Goal: Task Accomplishment & Management: Manage account settings

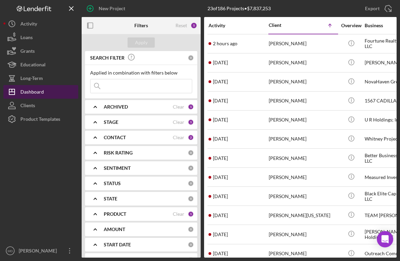
click at [58, 92] on button "Icon/Dashboard Dashboard" at bounding box center [40, 92] width 75 height 14
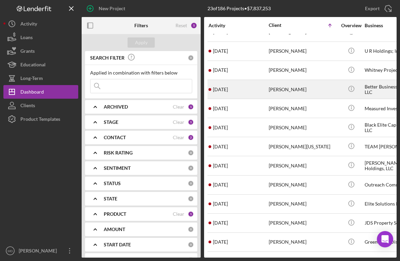
scroll to position [69, 0]
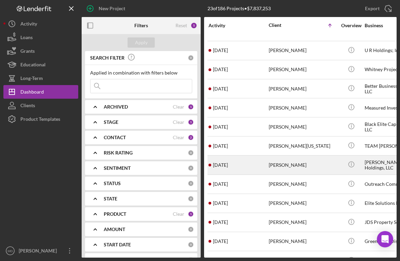
click at [260, 165] on div "[DATE] [PERSON_NAME]" at bounding box center [239, 165] width 60 height 18
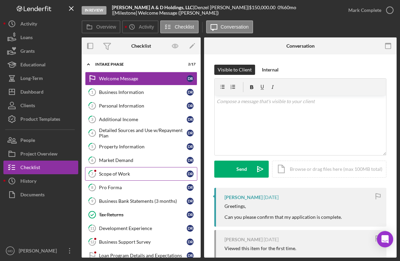
click at [124, 175] on div "Scope of Work" at bounding box center [143, 173] width 88 height 5
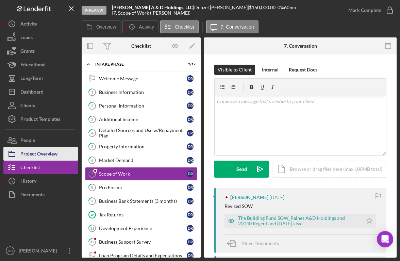
click at [57, 155] on div "Project Overview" at bounding box center [38, 154] width 37 height 15
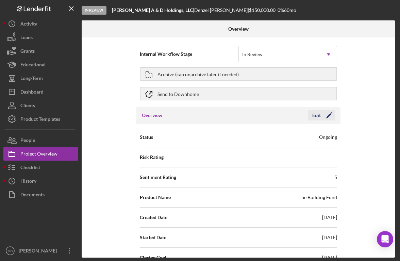
click at [316, 115] on div "Edit" at bounding box center [316, 115] width 9 height 10
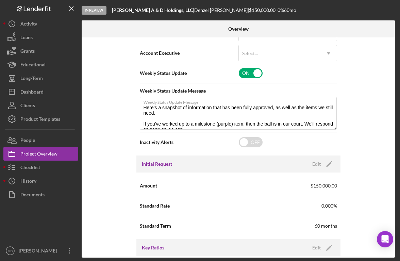
scroll to position [249, 0]
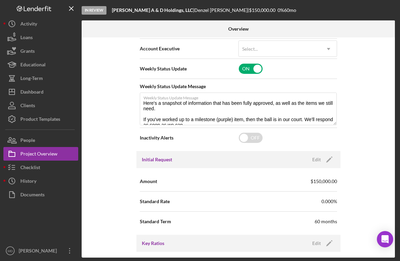
click at [319, 182] on span "$150,000.00" at bounding box center [324, 181] width 27 height 7
click at [317, 183] on span "$150,000.00" at bounding box center [324, 181] width 27 height 7
click at [317, 159] on div "Edit" at bounding box center [316, 160] width 9 height 10
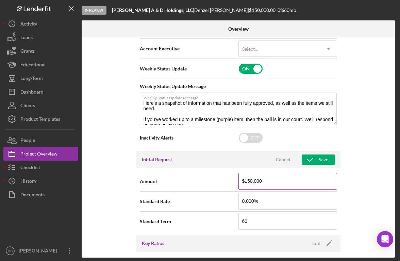
click at [303, 181] on input "$150,000" at bounding box center [288, 181] width 99 height 16
click at [286, 158] on div "Cancel" at bounding box center [283, 160] width 14 height 10
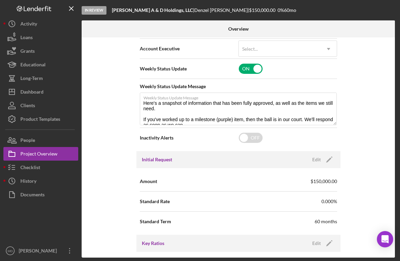
click at [94, 169] on div "Internal Workflow Stage In Review Icon/Dropdown Arrow Archive (can unarchive la…" at bounding box center [238, 147] width 313 height 220
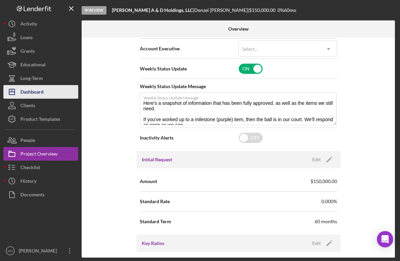
click at [57, 92] on button "Icon/Dashboard Dashboard" at bounding box center [40, 92] width 75 height 14
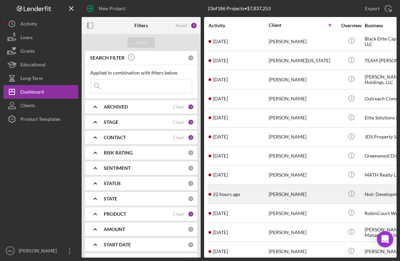
scroll to position [134, 0]
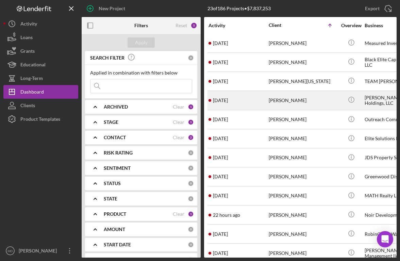
click at [290, 98] on div "[PERSON_NAME]" at bounding box center [303, 100] width 68 height 18
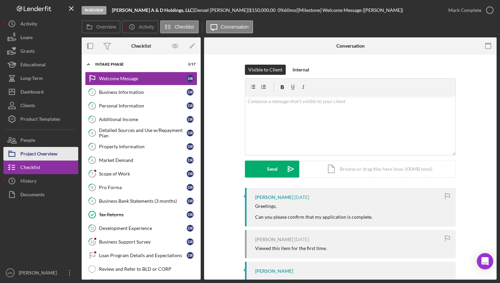
click at [53, 157] on div "Project Overview" at bounding box center [38, 154] width 37 height 15
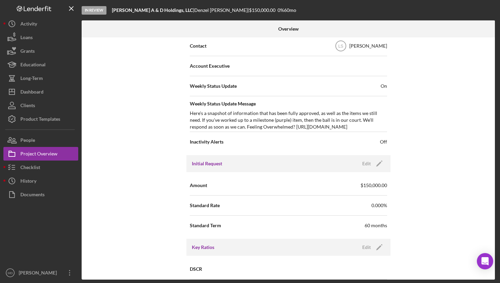
scroll to position [260, 0]
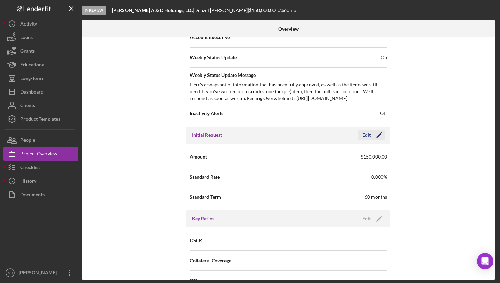
click at [364, 138] on div "Edit" at bounding box center [366, 135] width 9 height 10
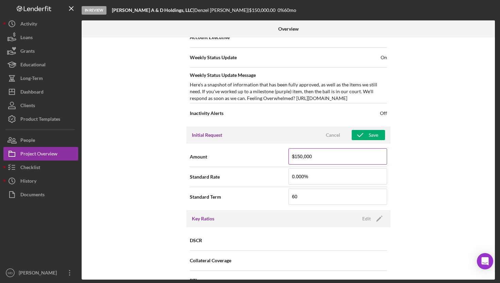
click at [301, 158] on input "$150,000" at bounding box center [338, 156] width 99 height 16
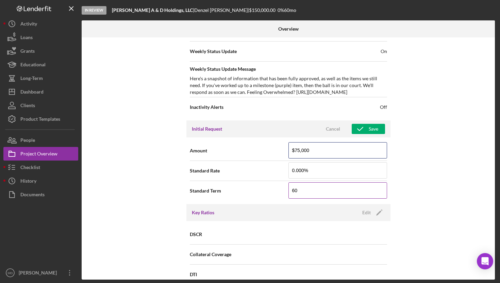
scroll to position [272, 0]
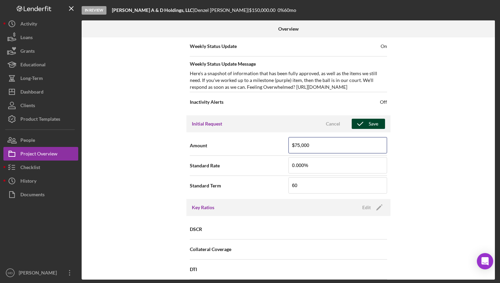
type input "$75,000"
click at [370, 125] on div "Save" at bounding box center [374, 124] width 10 height 10
